Goal: Ask a question

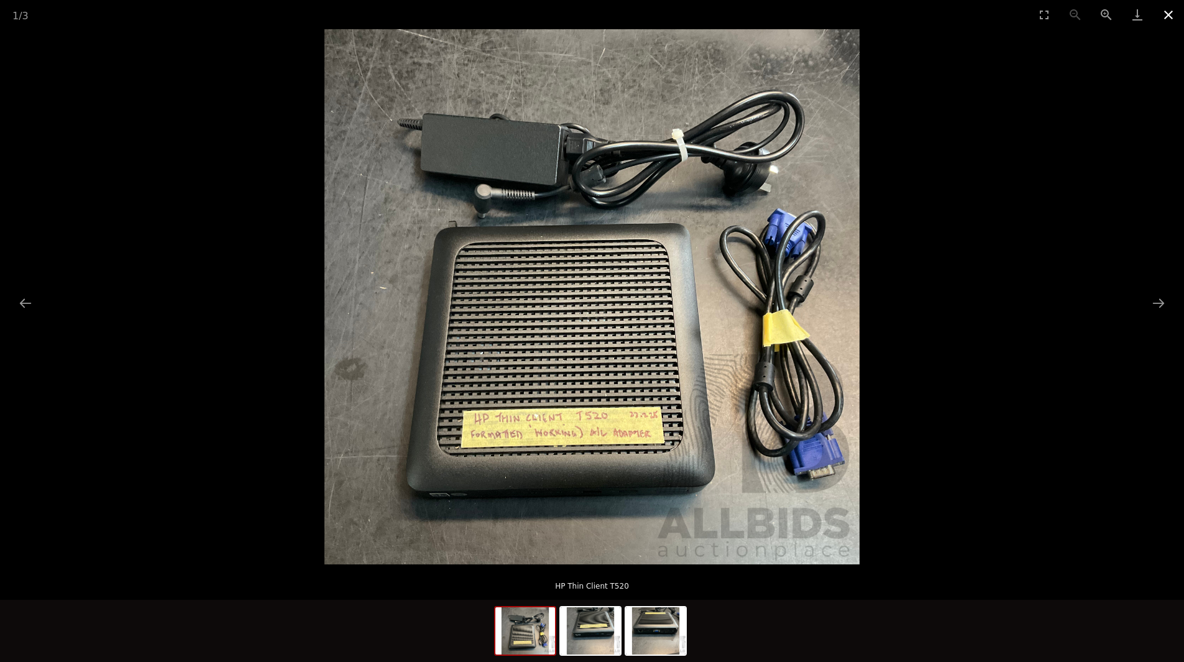
click at [1169, 16] on button "Close gallery" at bounding box center [1168, 14] width 31 height 29
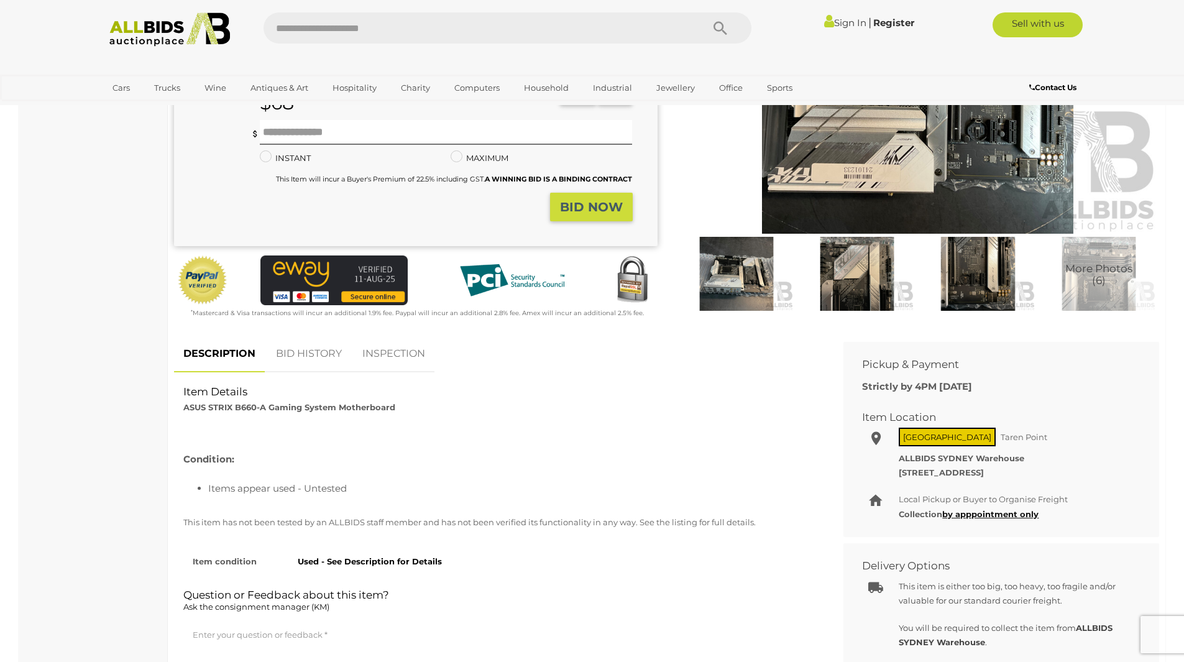
scroll to position [249, 0]
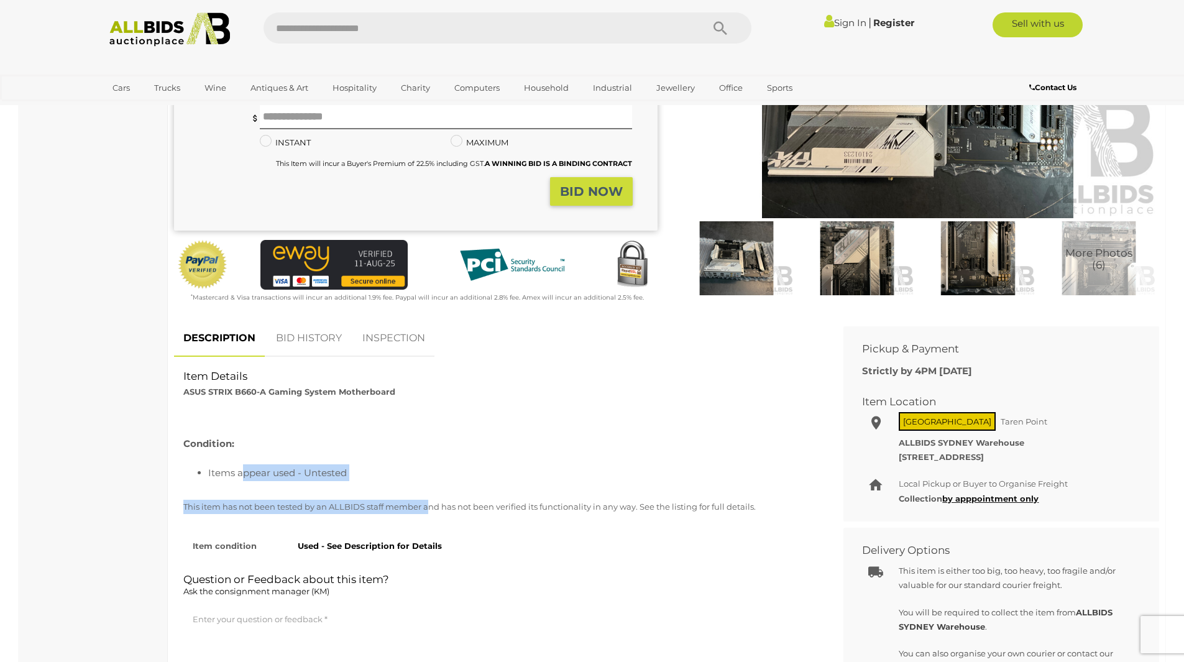
drag, startPoint x: 240, startPoint y: 473, endPoint x: 428, endPoint y: 500, distance: 189.5
click at [428, 369] on div "Item Details ASUS STRIX B660-A Gaming System Motherboard Condition: Items appea…" at bounding box center [499, 369] width 651 height 0
click at [500, 396] on div "Item Details ASUS STRIX B660-A Gaming System Motherboard" at bounding box center [499, 384] width 651 height 30
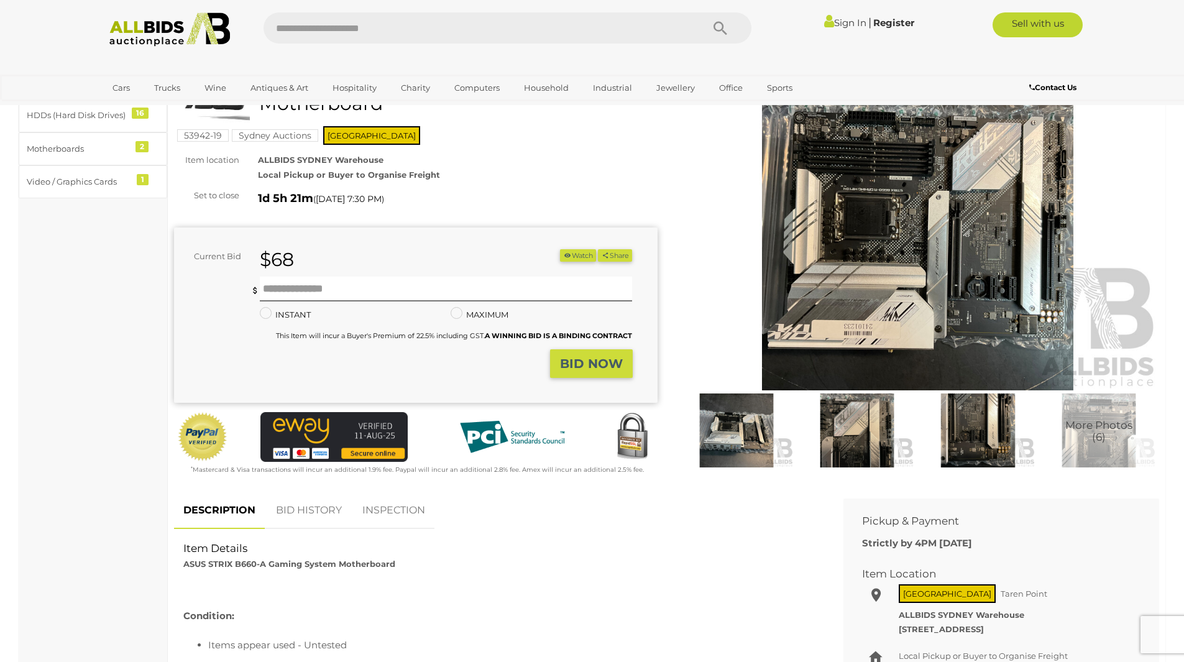
scroll to position [0, 0]
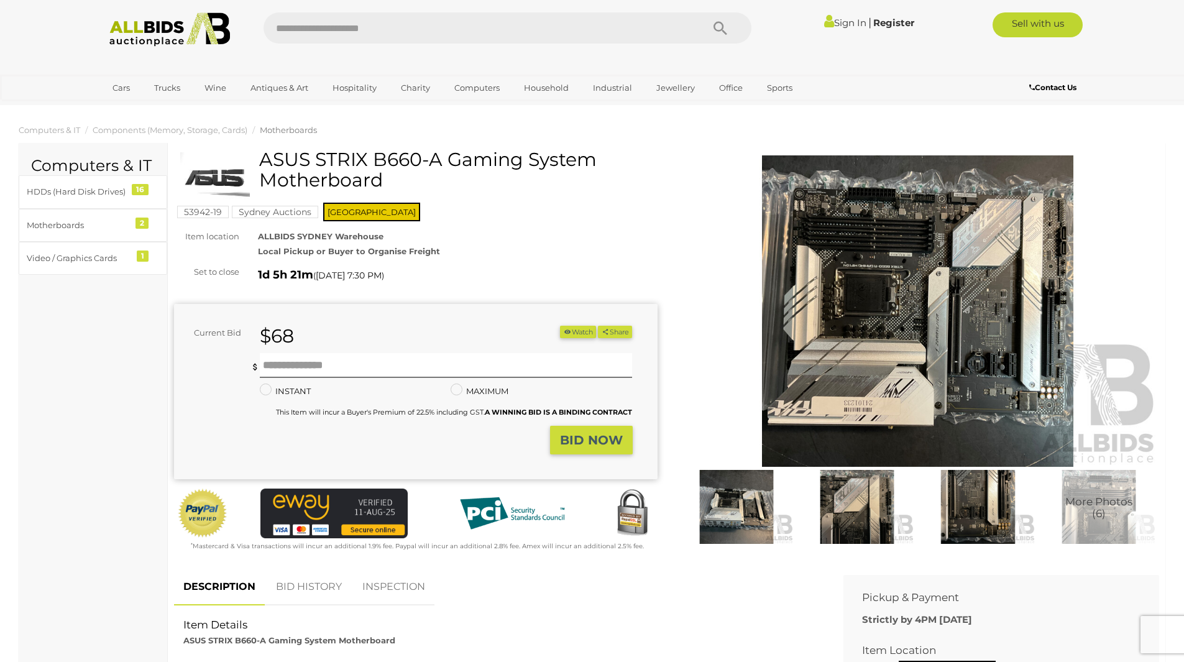
drag, startPoint x: 268, startPoint y: 156, endPoint x: 445, endPoint y: 163, distance: 177.2
click at [445, 163] on h1 "ASUS STRIX B660-A Gaming System Motherboard" at bounding box center [417, 169] width 474 height 41
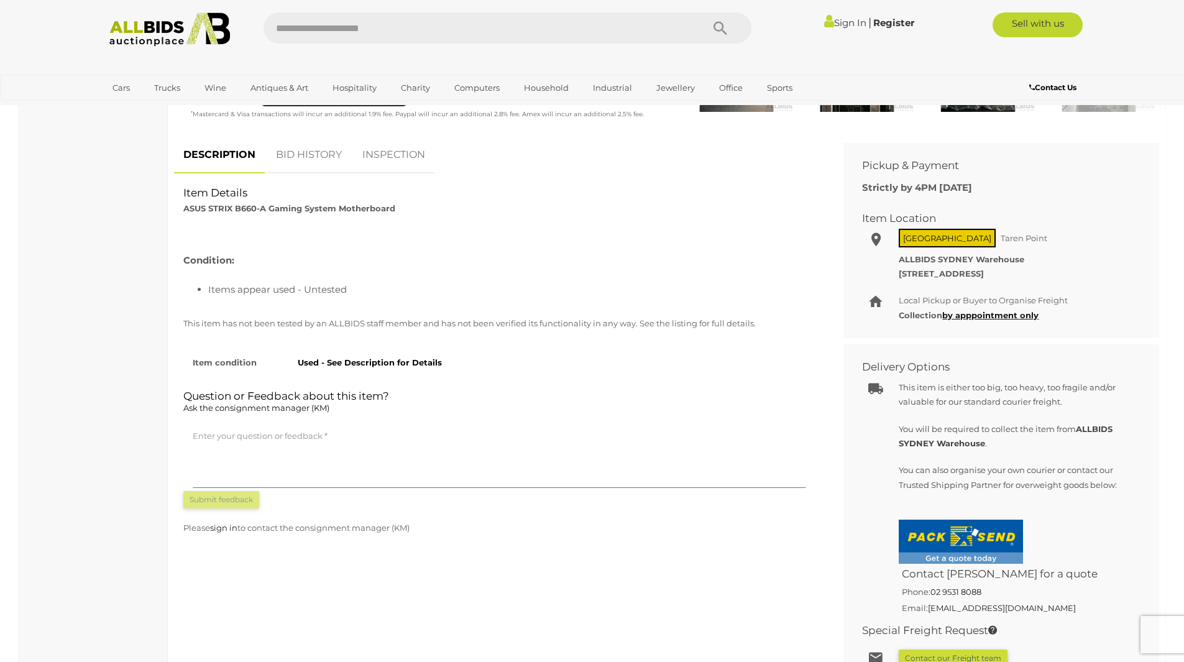
scroll to position [435, 0]
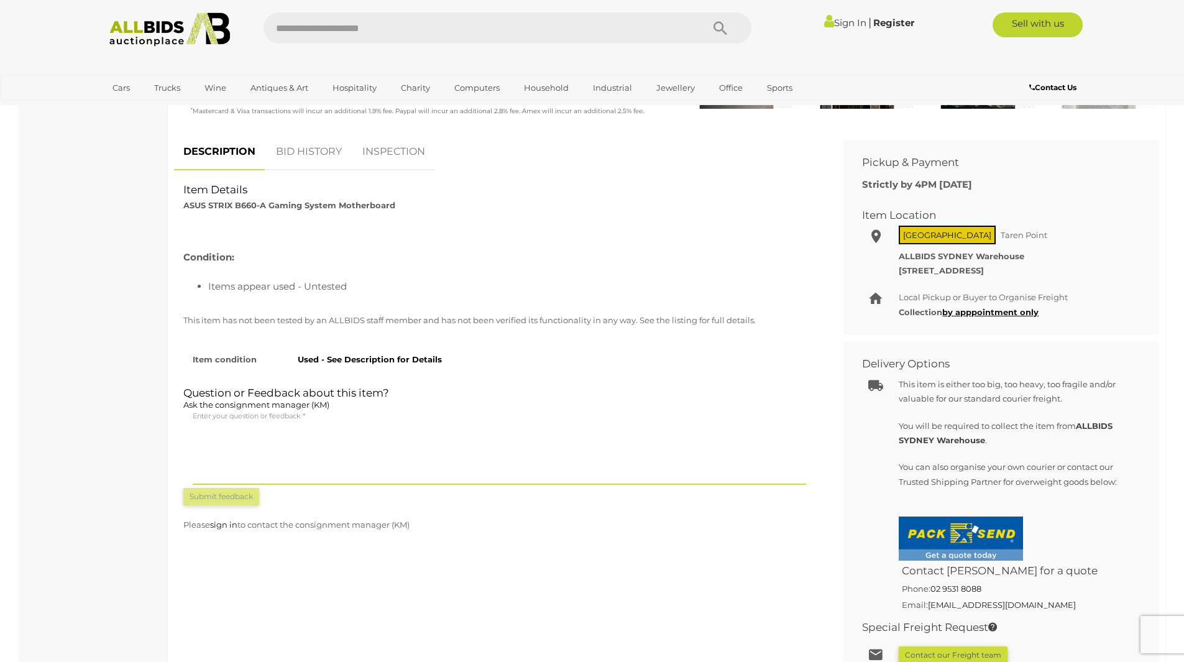
click at [308, 434] on textarea at bounding box center [499, 453] width 613 height 62
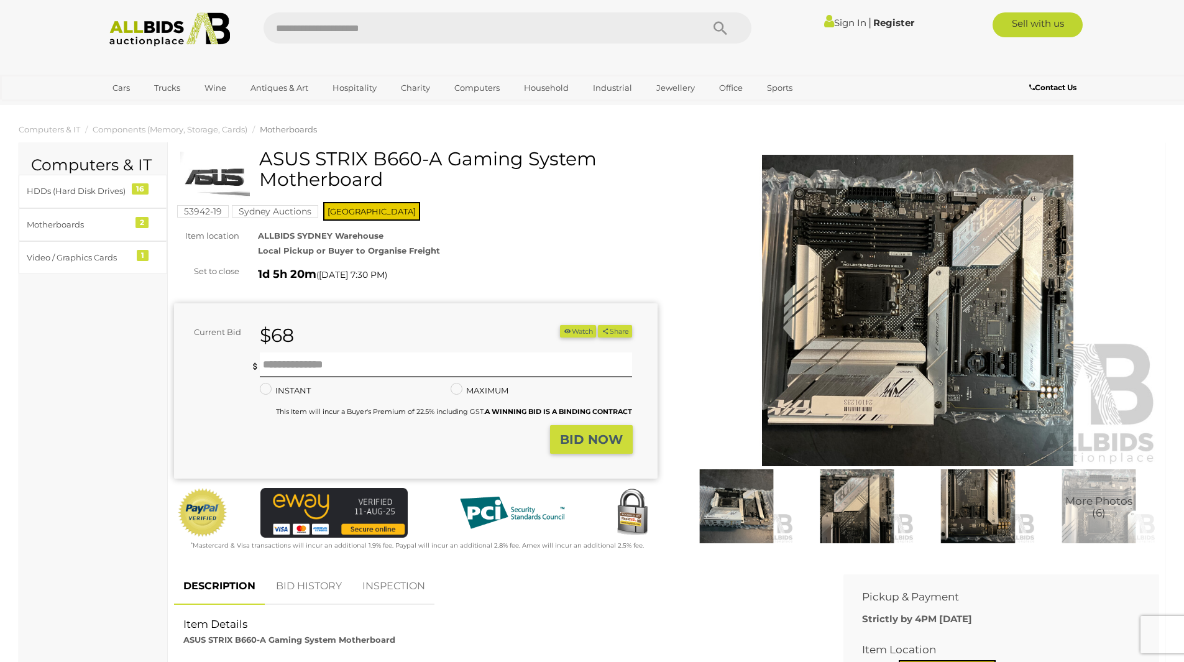
scroll to position [0, 0]
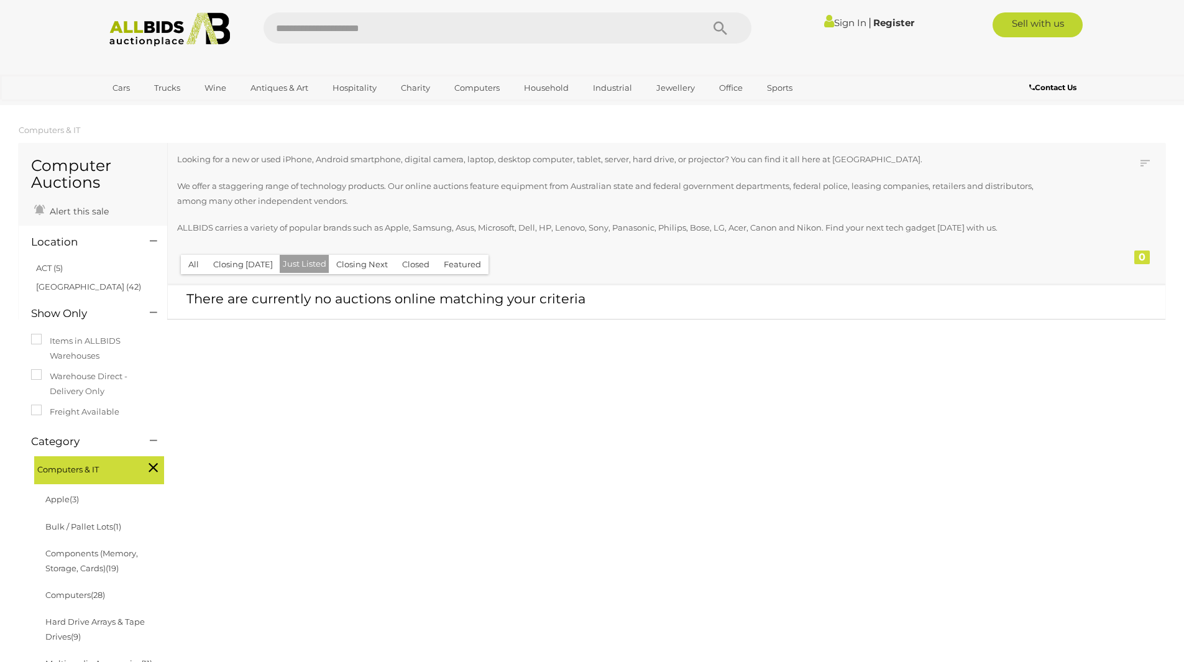
scroll to position [1220, 0]
